Goal: Navigation & Orientation: Find specific page/section

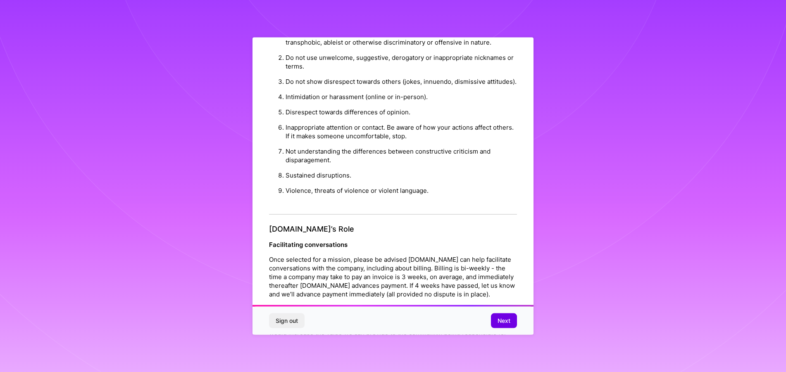
scroll to position [874, 0]
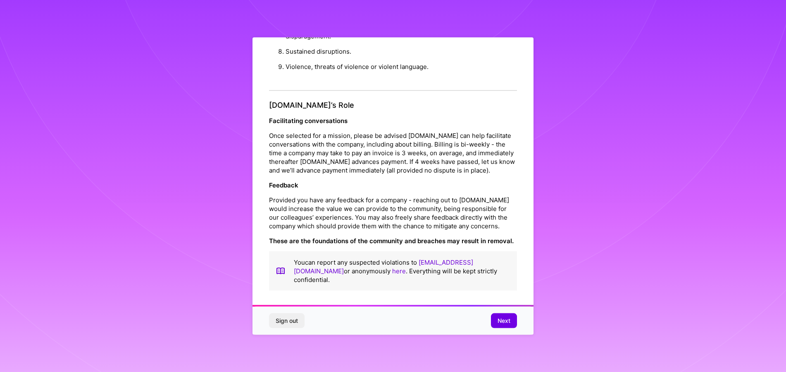
click at [504, 313] on div "Sign out Next" at bounding box center [393, 321] width 281 height 28
click at [508, 325] on span "Next" at bounding box center [504, 321] width 13 height 8
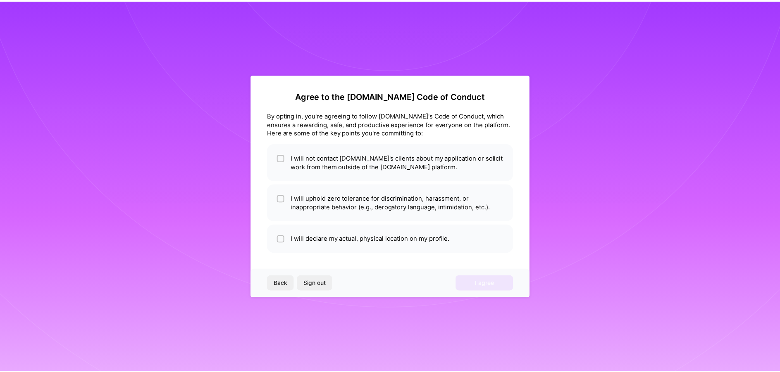
scroll to position [0, 0]
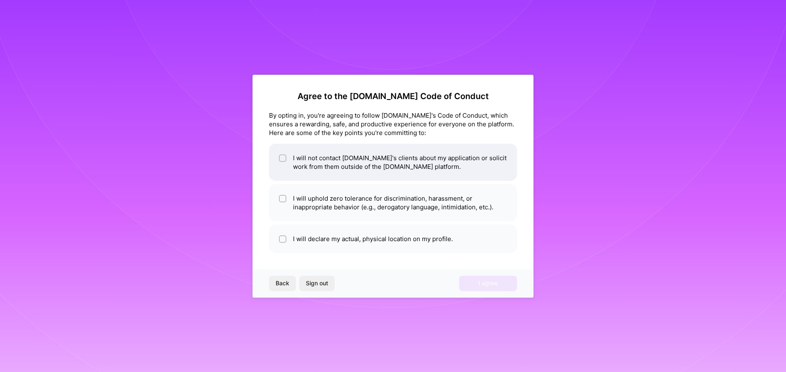
click at [361, 165] on li "I will not contact [DOMAIN_NAME]'s clients about my application or solicit work…" at bounding box center [393, 162] width 248 height 37
checkbox input "true"
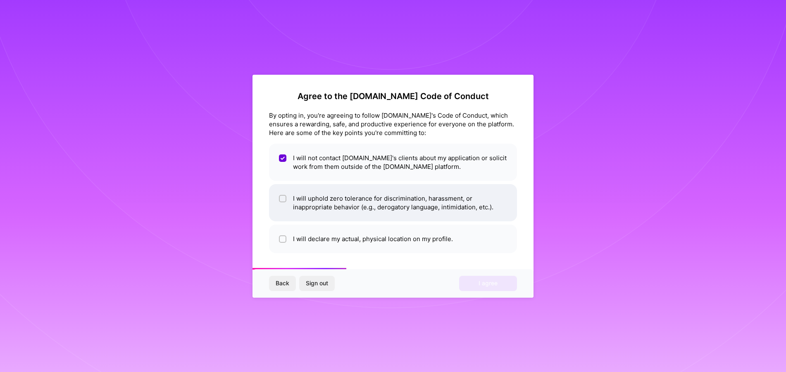
click at [379, 197] on li "I will uphold zero tolerance for discrimination, harassment, or inappropriate b…" at bounding box center [393, 202] width 248 height 37
checkbox input "true"
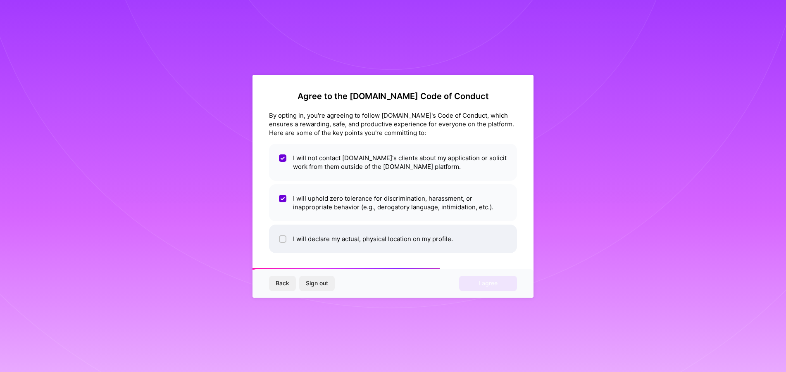
click at [394, 230] on li "I will declare my actual, physical location on my profile." at bounding box center [393, 239] width 248 height 29
checkbox input "true"
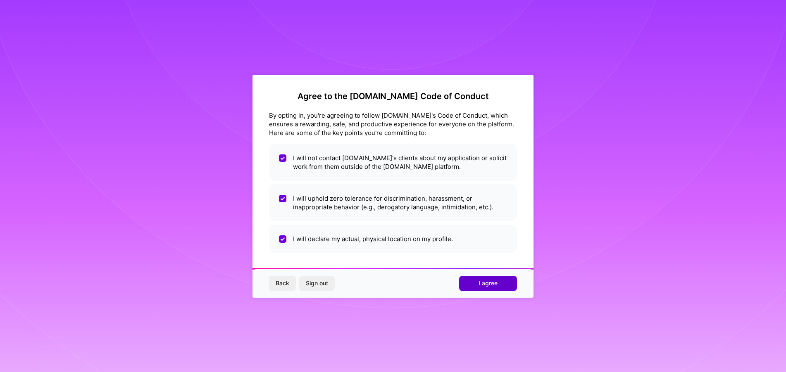
click at [510, 287] on button "I agree" at bounding box center [488, 283] width 58 height 15
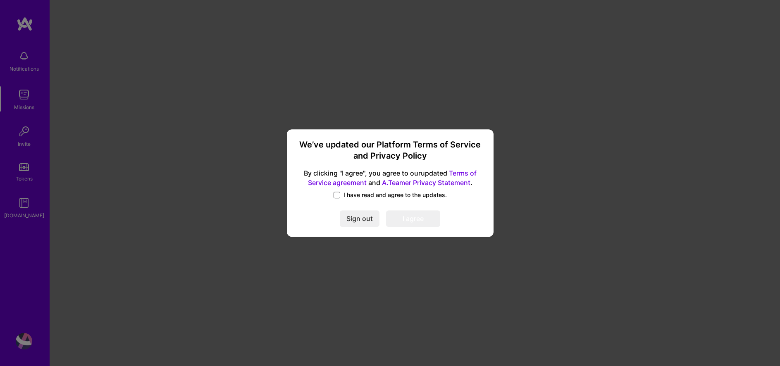
click at [337, 196] on span at bounding box center [337, 195] width 7 height 7
click at [0, 0] on input "I have read and agree to the updates." at bounding box center [0, 0] width 0 height 0
click at [411, 215] on button "I agree" at bounding box center [413, 218] width 54 height 17
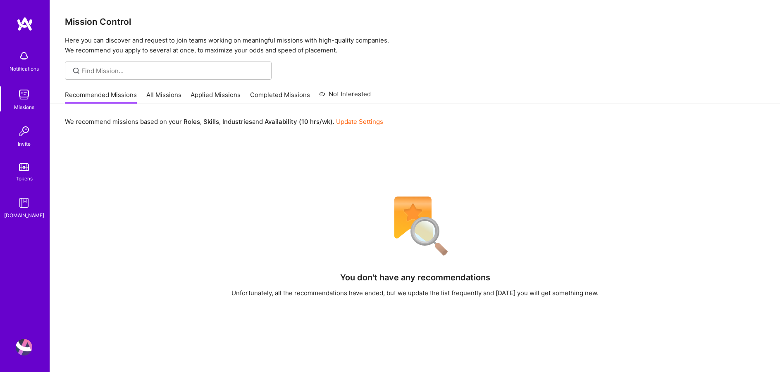
click at [26, 355] on img at bounding box center [24, 347] width 17 height 17
